Goal: Navigation & Orientation: Understand site structure

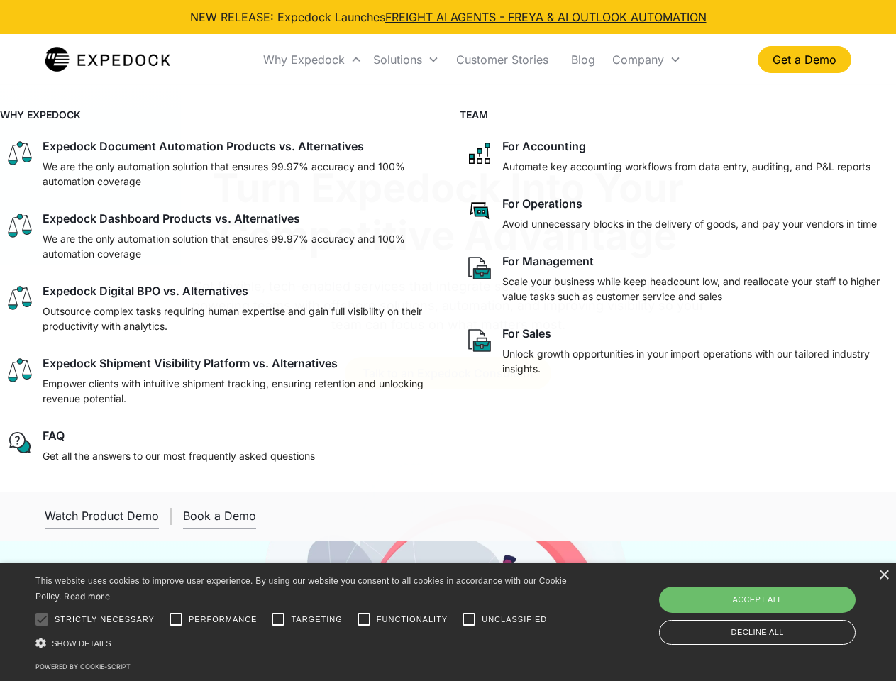
click at [313, 60] on div "Why Expedock" at bounding box center [304, 59] width 82 height 14
click at [406, 60] on div "Solutions" at bounding box center [397, 59] width 49 height 14
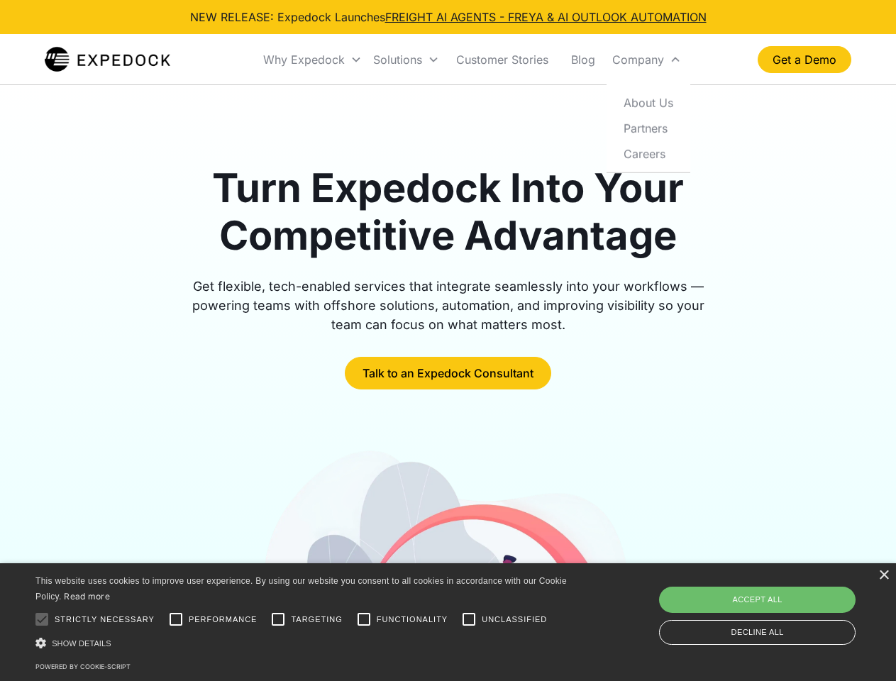
click at [646, 60] on div "Company" at bounding box center [638, 59] width 52 height 14
click at [42, 619] on div at bounding box center [42, 619] width 28 height 28
click at [176, 619] on input "Performance" at bounding box center [176, 619] width 28 height 28
checkbox input "true"
click at [278, 619] on input "Targeting" at bounding box center [278, 619] width 28 height 28
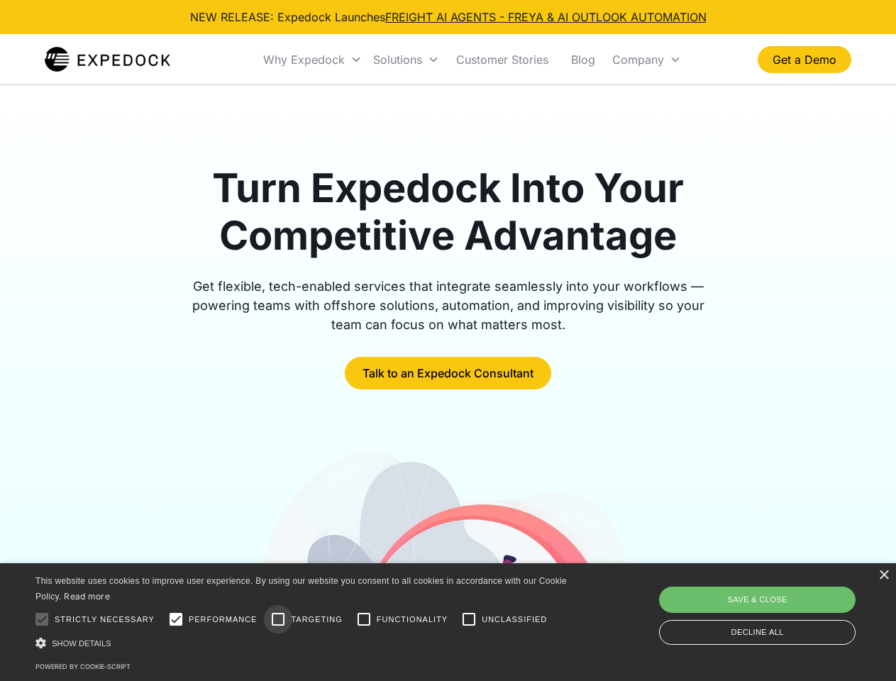
checkbox input "true"
click at [364, 619] on input "Functionality" at bounding box center [364, 619] width 28 height 28
checkbox input "true"
click at [469, 619] on input "Unclassified" at bounding box center [469, 619] width 28 height 28
checkbox input "true"
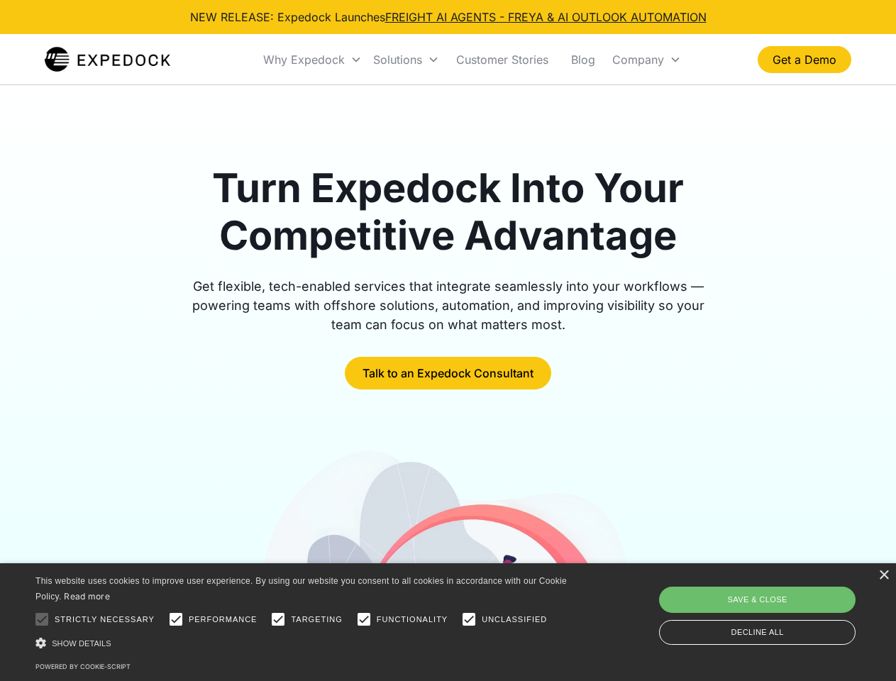
click at [304, 643] on div "Show details Hide details" at bounding box center [303, 642] width 536 height 15
